Goal: Participate in discussion: Engage in conversation with other users on a specific topic

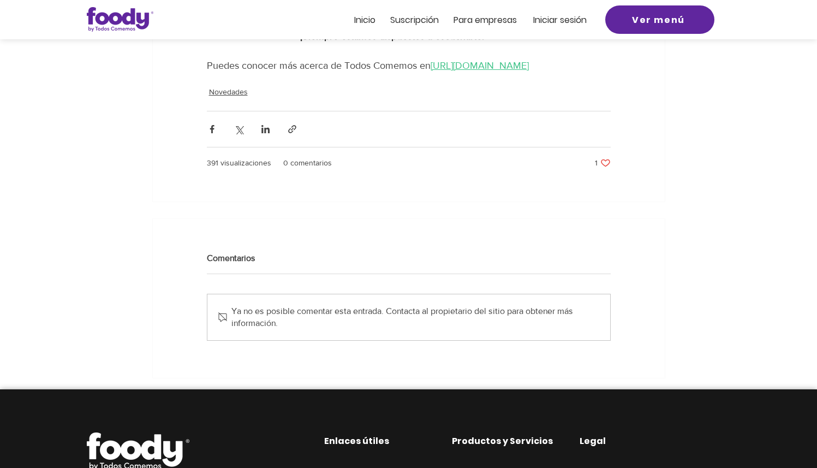
click at [276, 265] on div "Comentarios" at bounding box center [409, 258] width 404 height 13
click at [258, 265] on div "Comentarios" at bounding box center [409, 258] width 404 height 13
click at [232, 263] on h2 "Comentarios" at bounding box center [409, 258] width 404 height 9
click at [377, 341] on div "Ya no es posible comentar esta entrada. Contacta al propietario del sitio para …" at bounding box center [409, 317] width 404 height 47
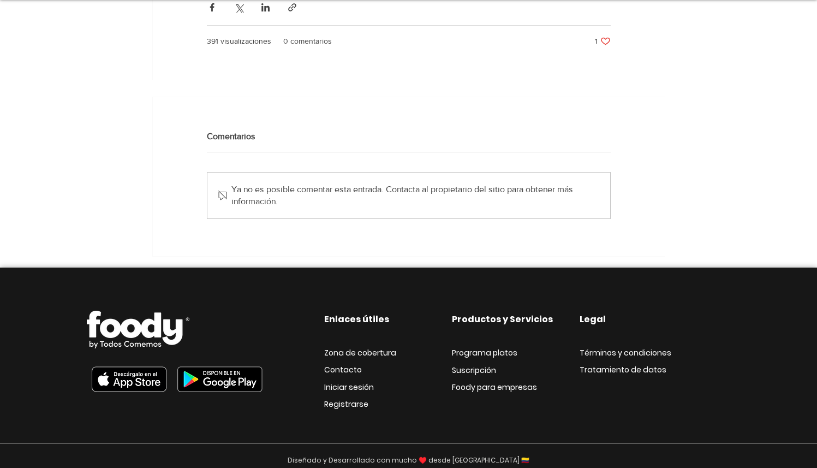
scroll to position [853, 0]
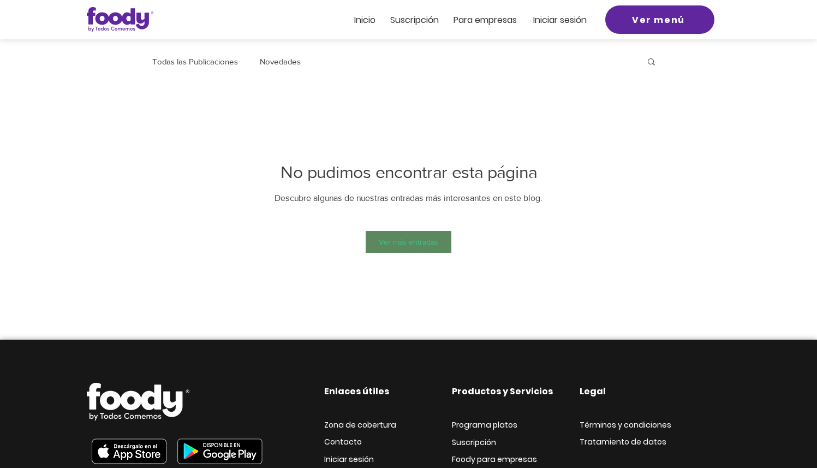
click at [388, 241] on span "Ver más entradas" at bounding box center [409, 242] width 60 height 22
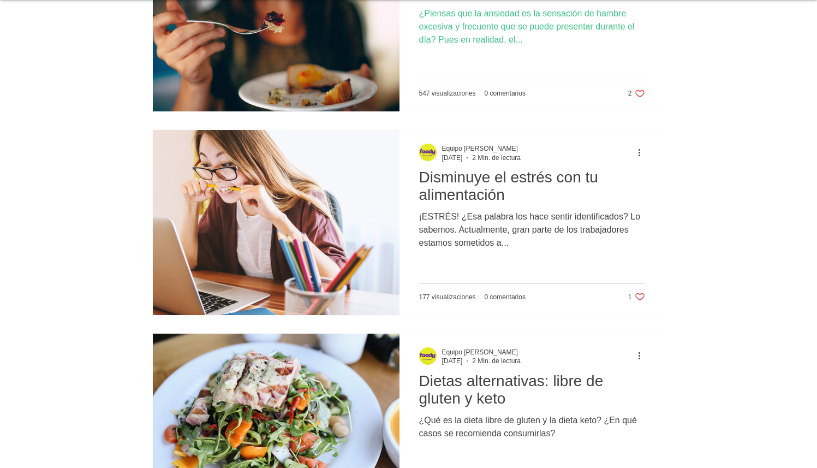
scroll to position [4448, 0]
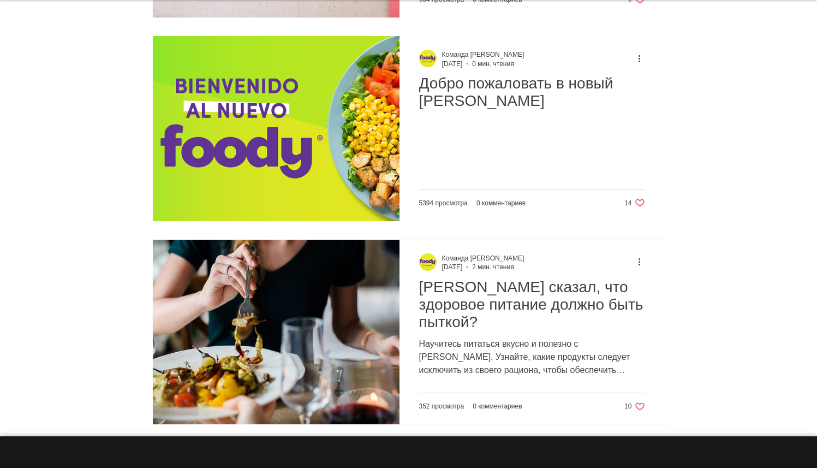
scroll to position [5884, 0]
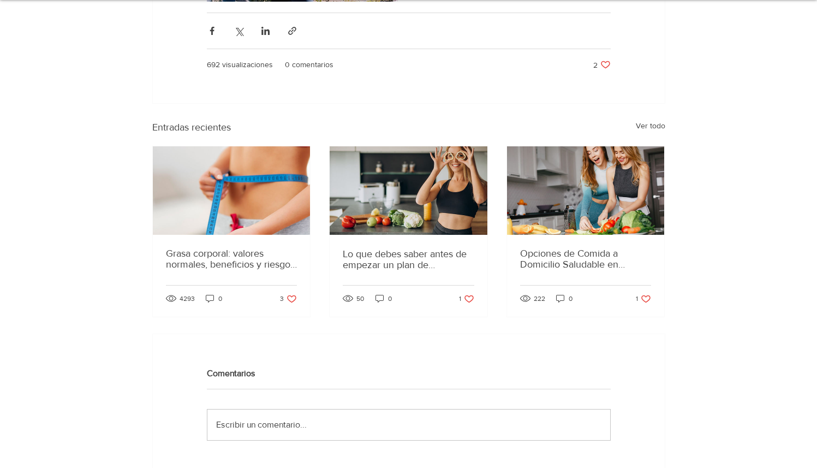
scroll to position [872, 0]
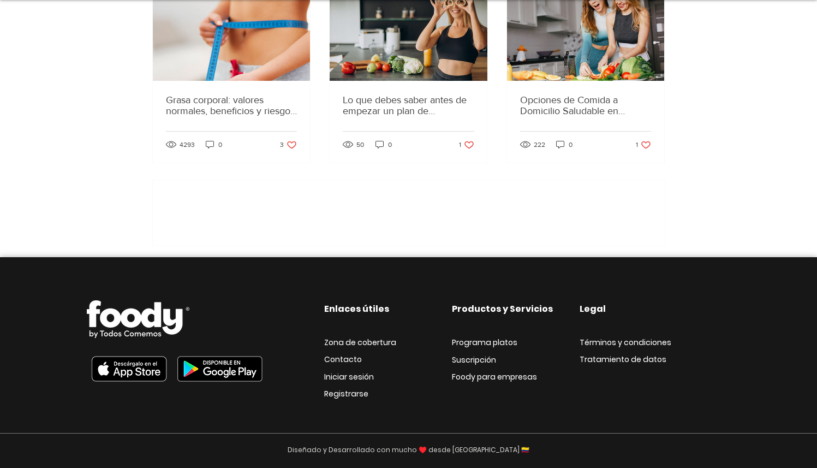
scroll to position [1836, 0]
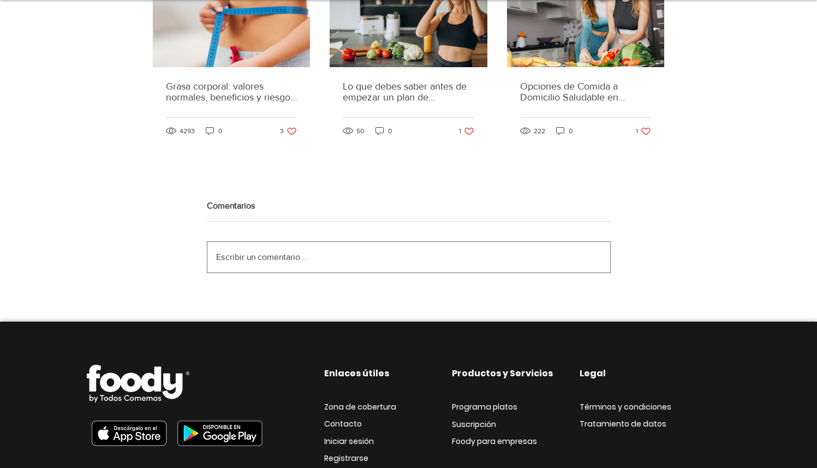
click at [292, 261] on span "Escribir un comentario..." at bounding box center [261, 256] width 91 height 9
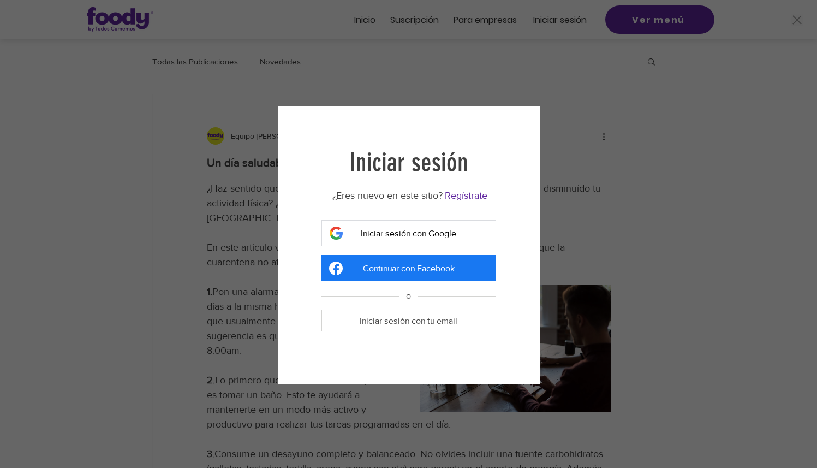
click at [369, 237] on span "Iniciar sesión con Google" at bounding box center [409, 233] width 96 height 9
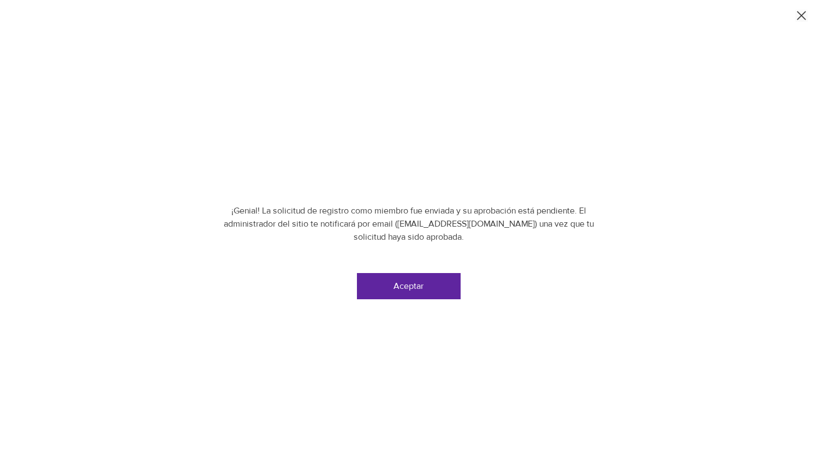
click at [385, 285] on button "Aceptar" at bounding box center [409, 286] width 104 height 26
